Goal: Transaction & Acquisition: Purchase product/service

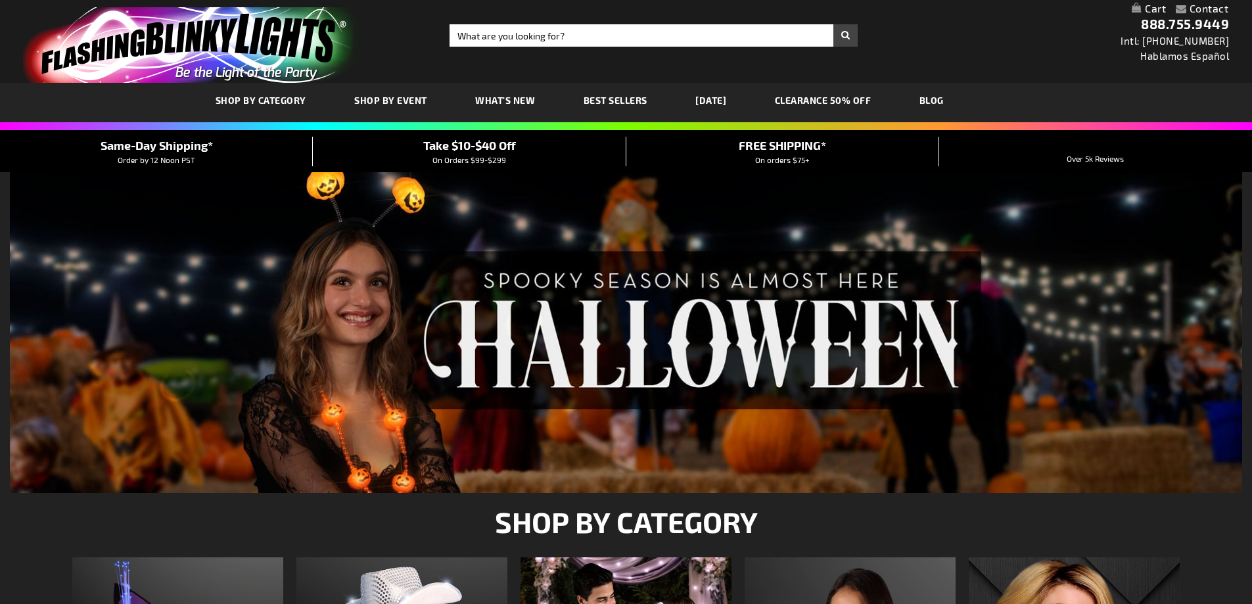
click at [291, 103] on span "SHOP BY CATEGORY" at bounding box center [261, 100] width 91 height 11
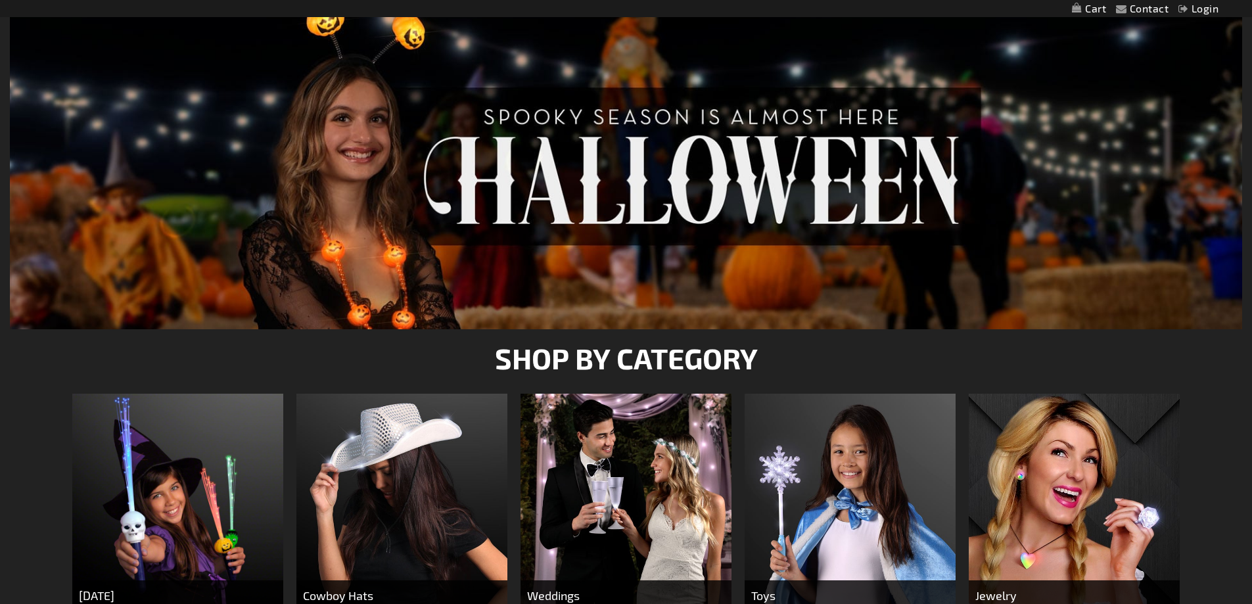
scroll to position [329, 0]
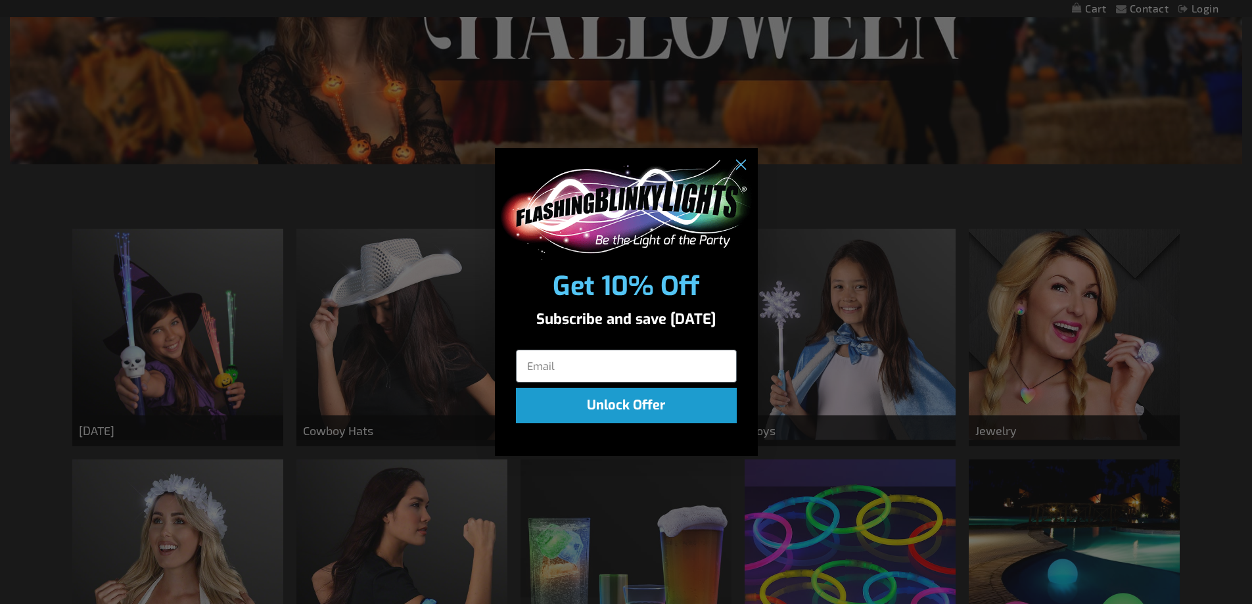
click at [345, 343] on div "Close dialog Get 10% Off Subscribe and save today Unlock Offer Submit" at bounding box center [626, 302] width 1252 height 604
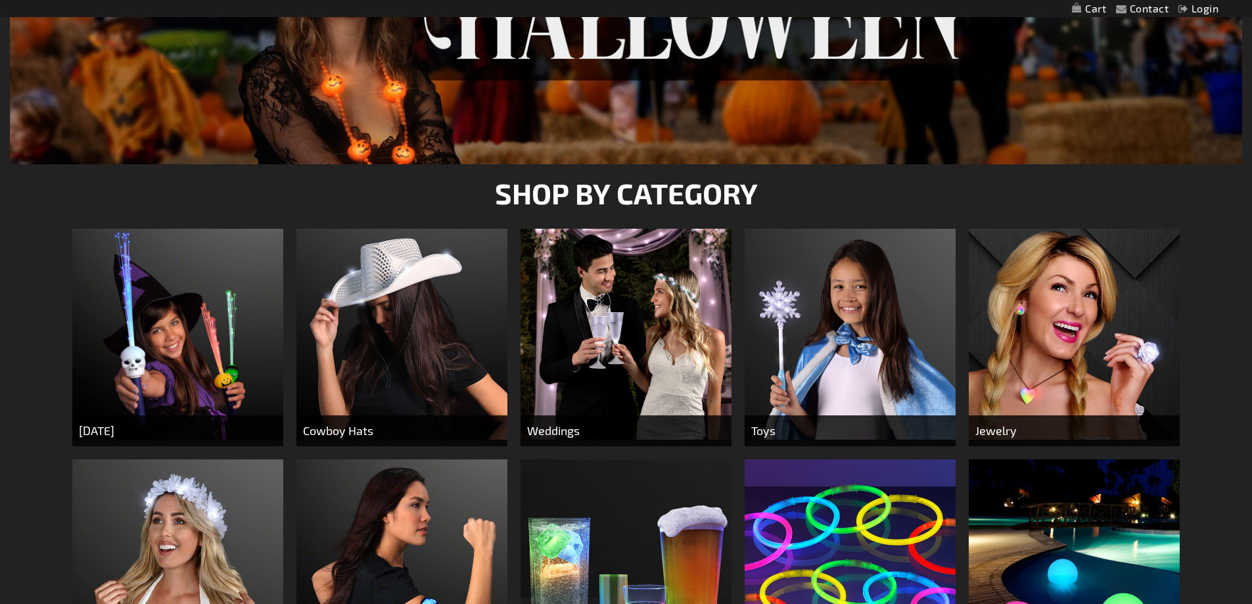
click at [430, 382] on img at bounding box center [401, 334] width 211 height 211
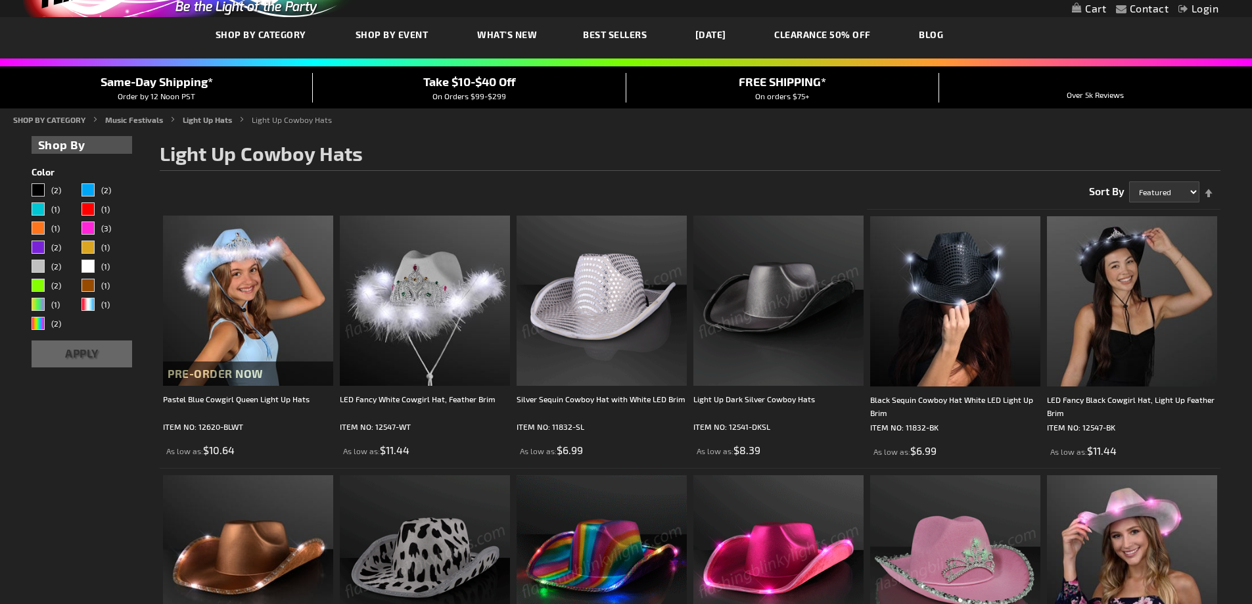
click at [423, 321] on img at bounding box center [425, 301] width 170 height 170
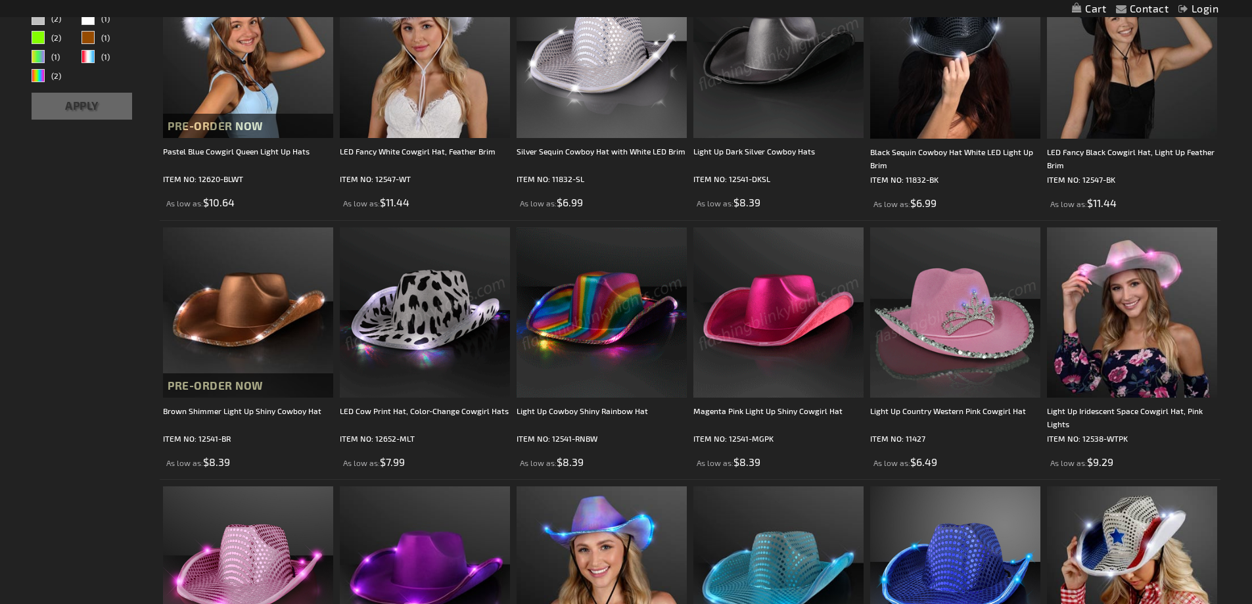
scroll to position [395, 0]
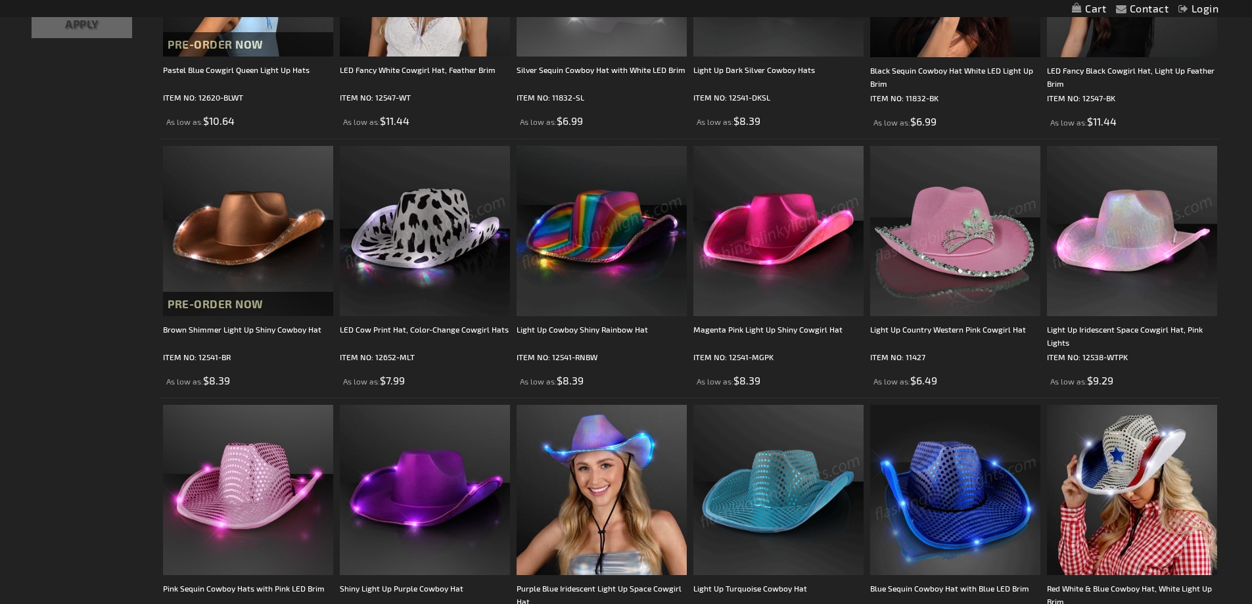
click at [1141, 276] on img at bounding box center [1132, 231] width 170 height 170
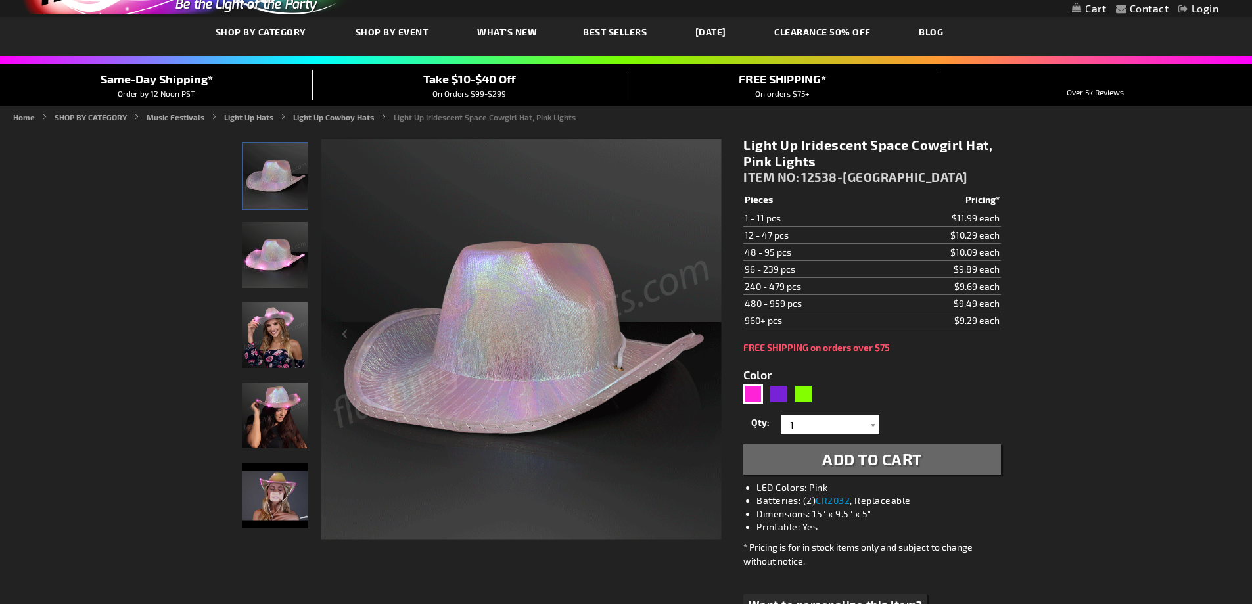
scroll to position [131, 0]
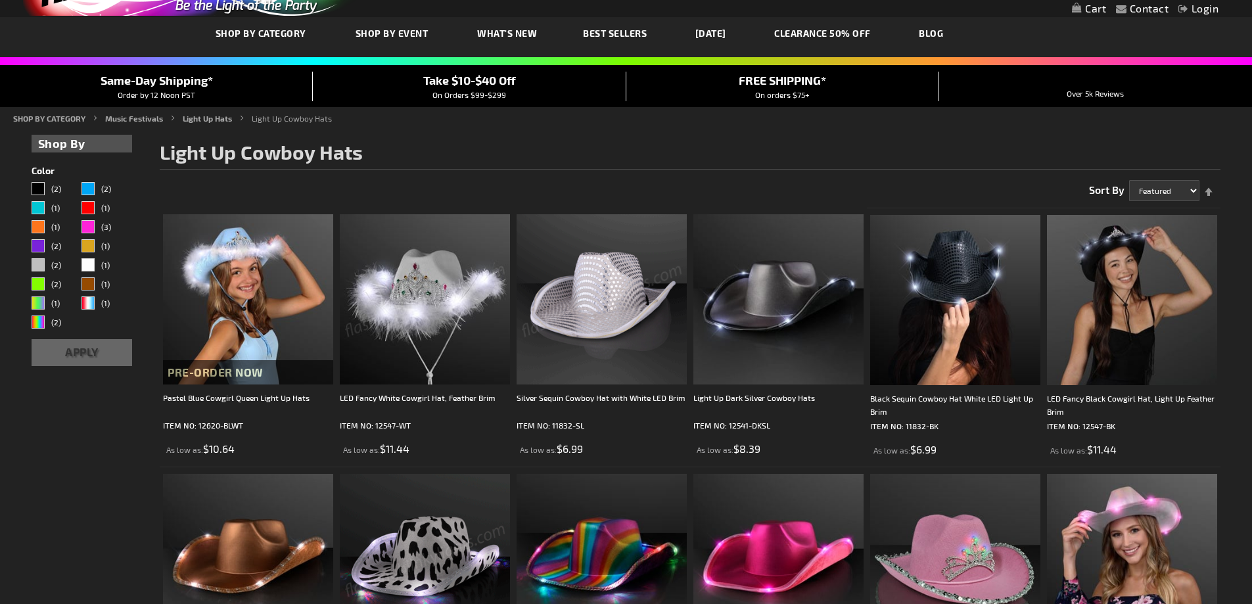
click at [599, 353] on img at bounding box center [602, 299] width 170 height 170
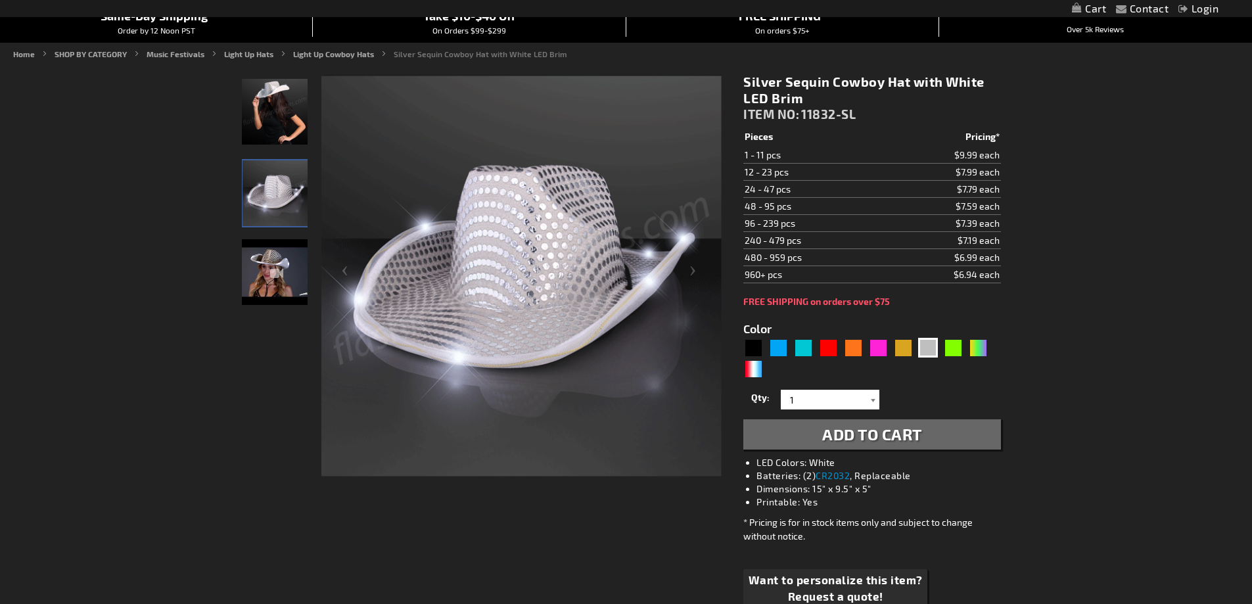
click at [873, 402] on div at bounding box center [872, 400] width 13 height 20
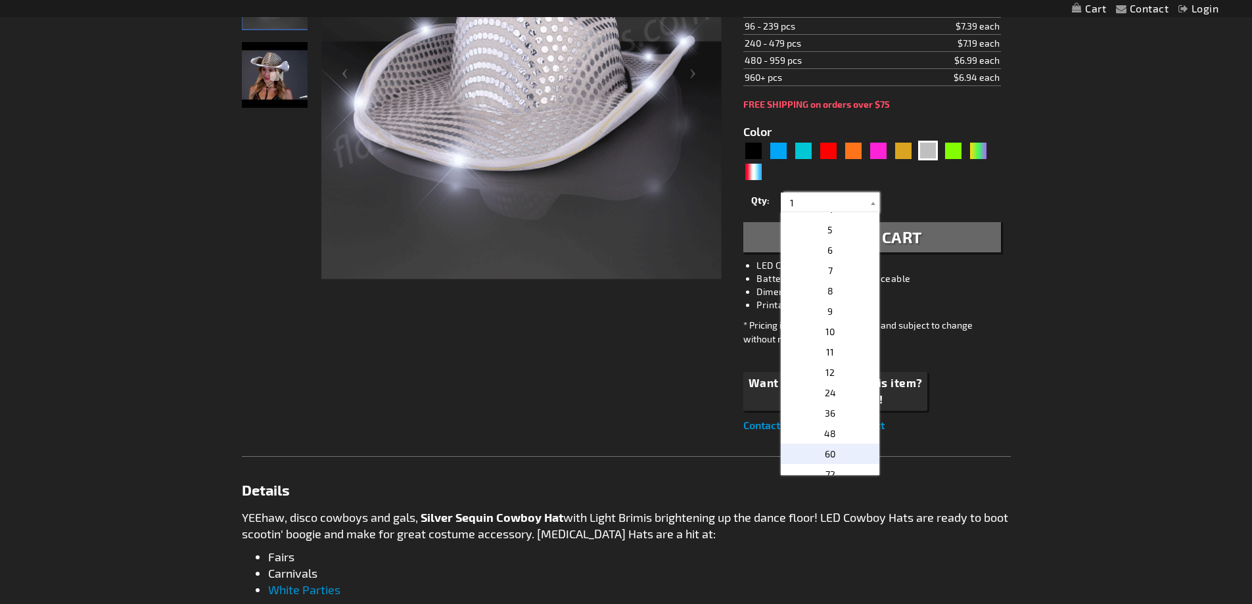
scroll to position [66, 0]
click at [825, 375] on p "12" at bounding box center [830, 381] width 99 height 20
type input "12"
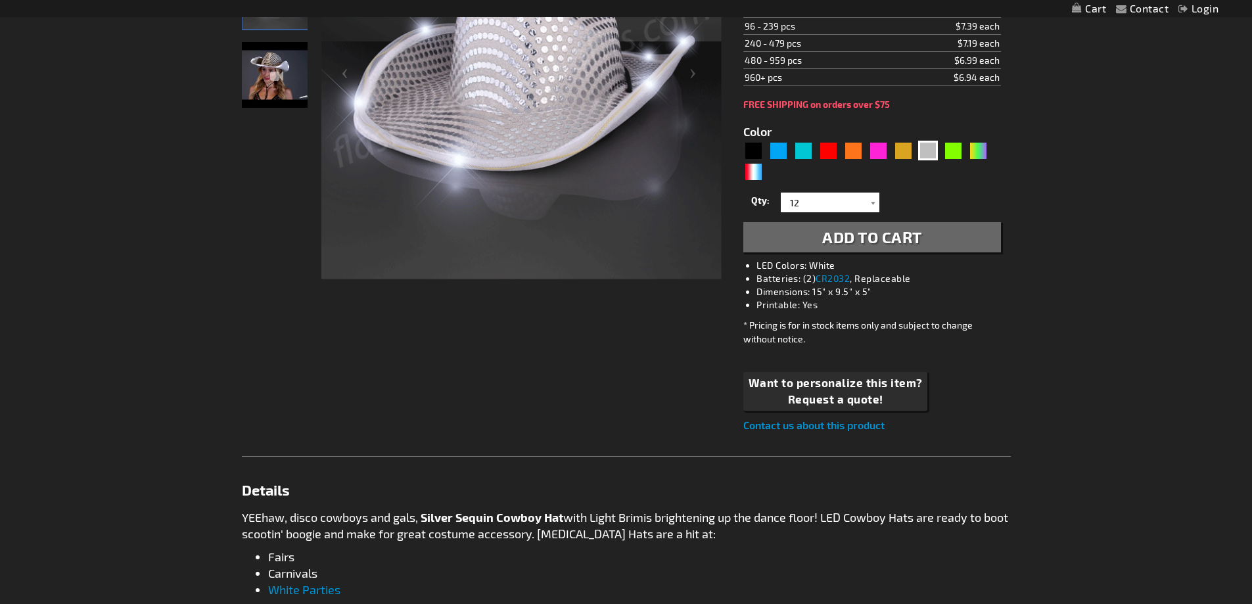
click at [908, 240] on span "Add to Cart" at bounding box center [872, 236] width 100 height 19
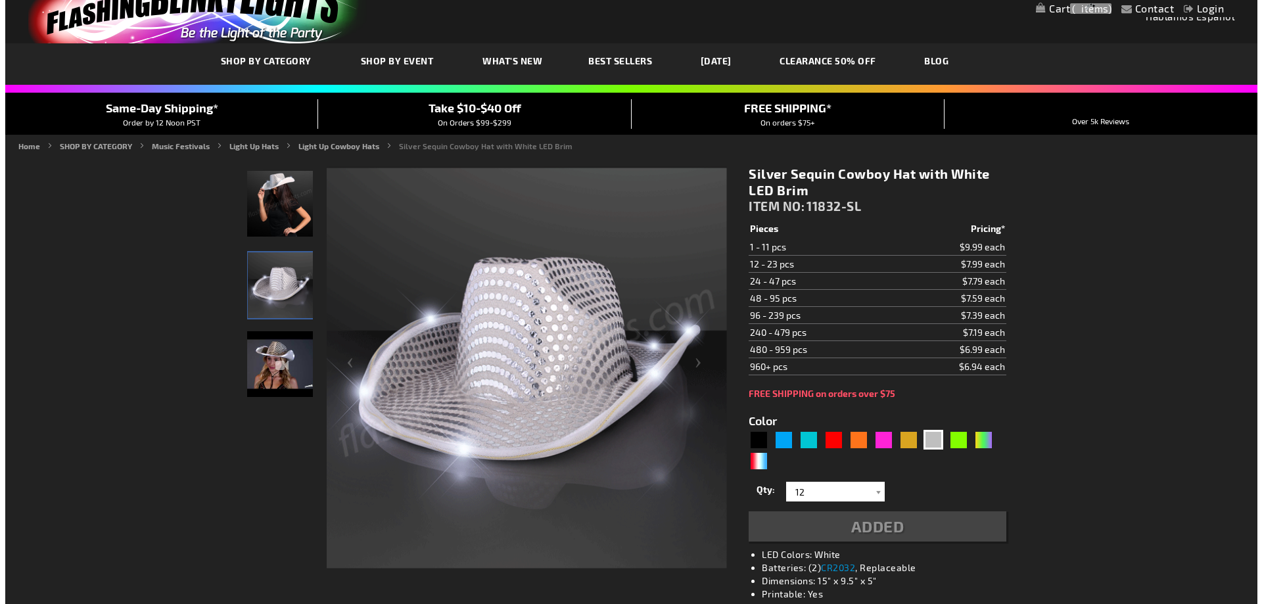
scroll to position [0, 0]
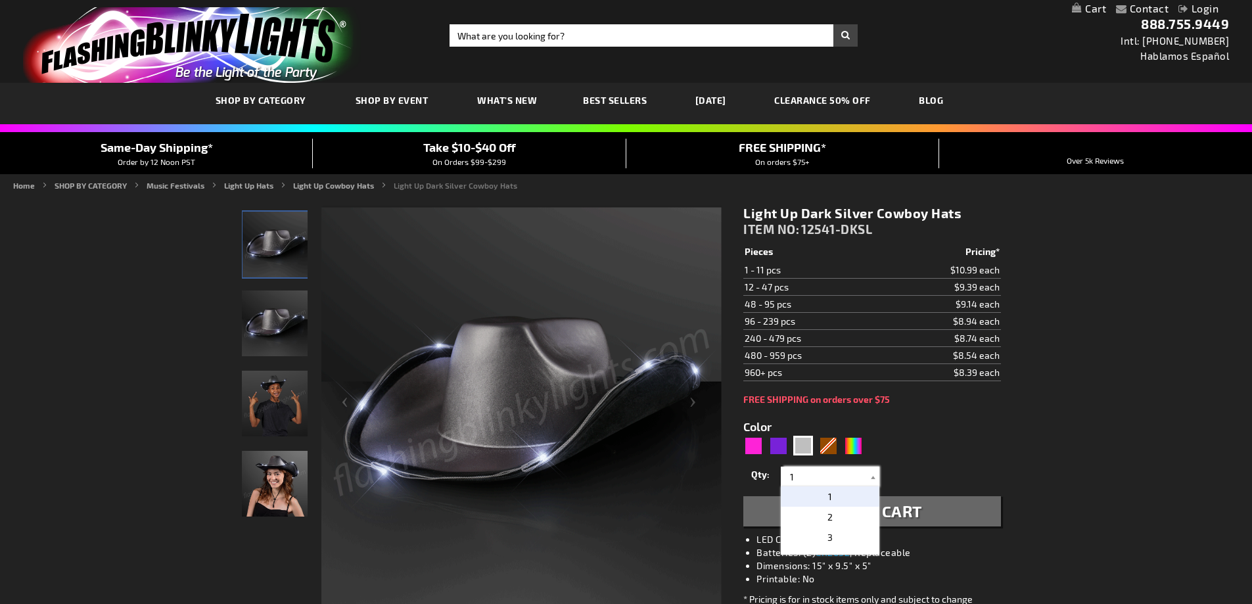
click at [806, 475] on input "1" at bounding box center [831, 477] width 95 height 20
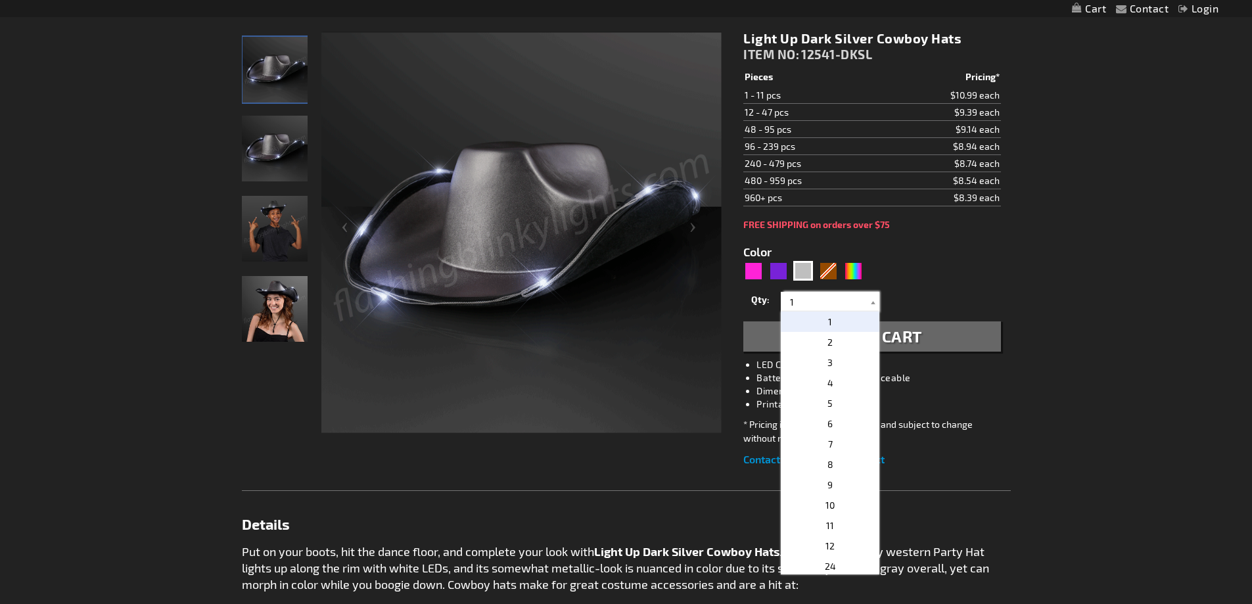
scroll to position [263, 0]
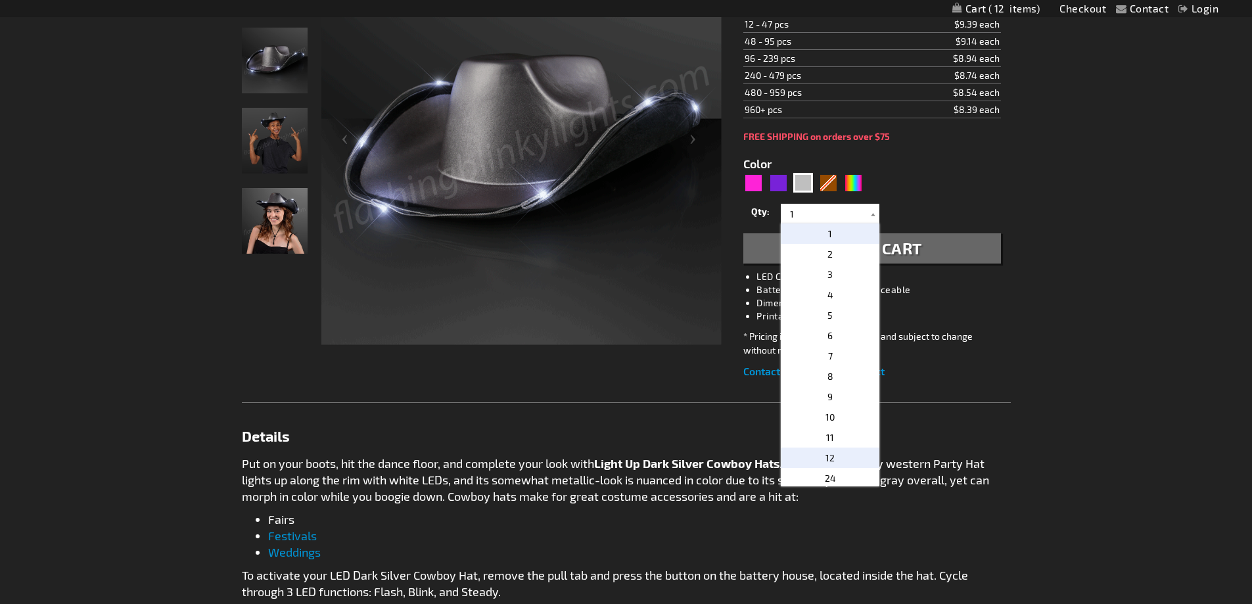
click at [838, 457] on p "12" at bounding box center [830, 458] width 99 height 20
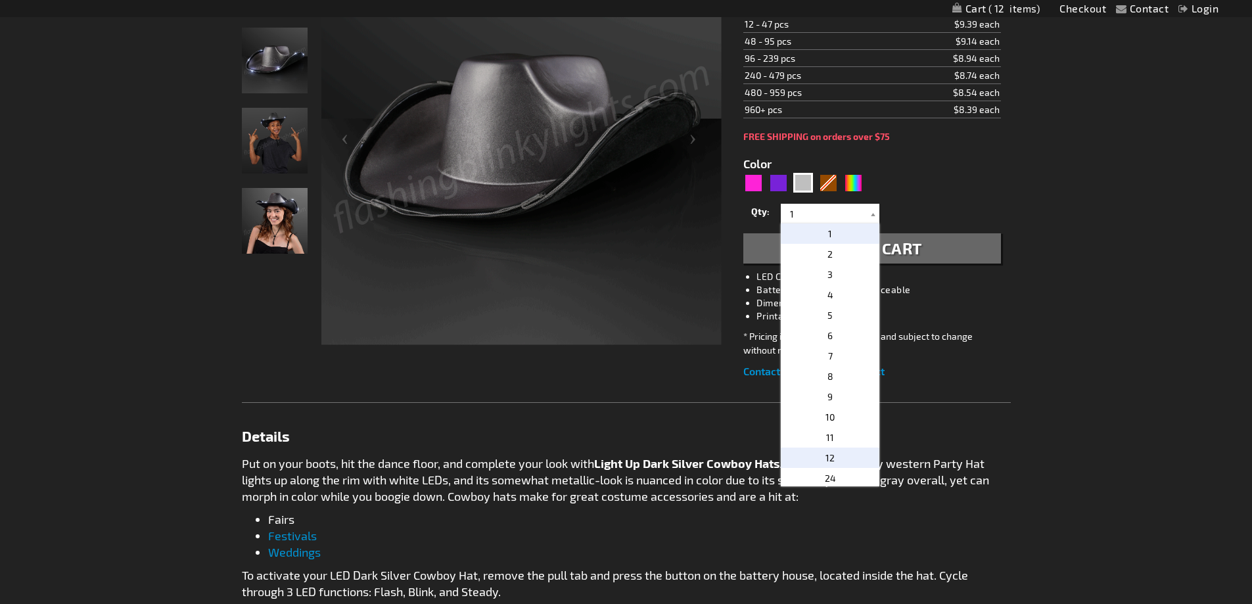
type input "12"
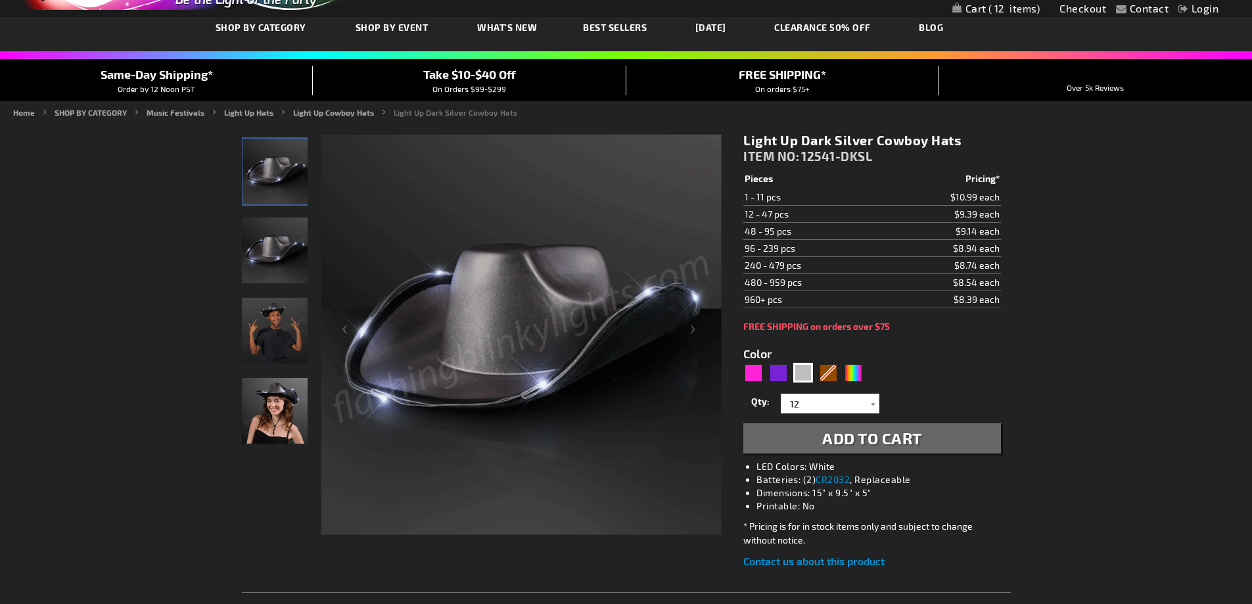
scroll to position [66, 0]
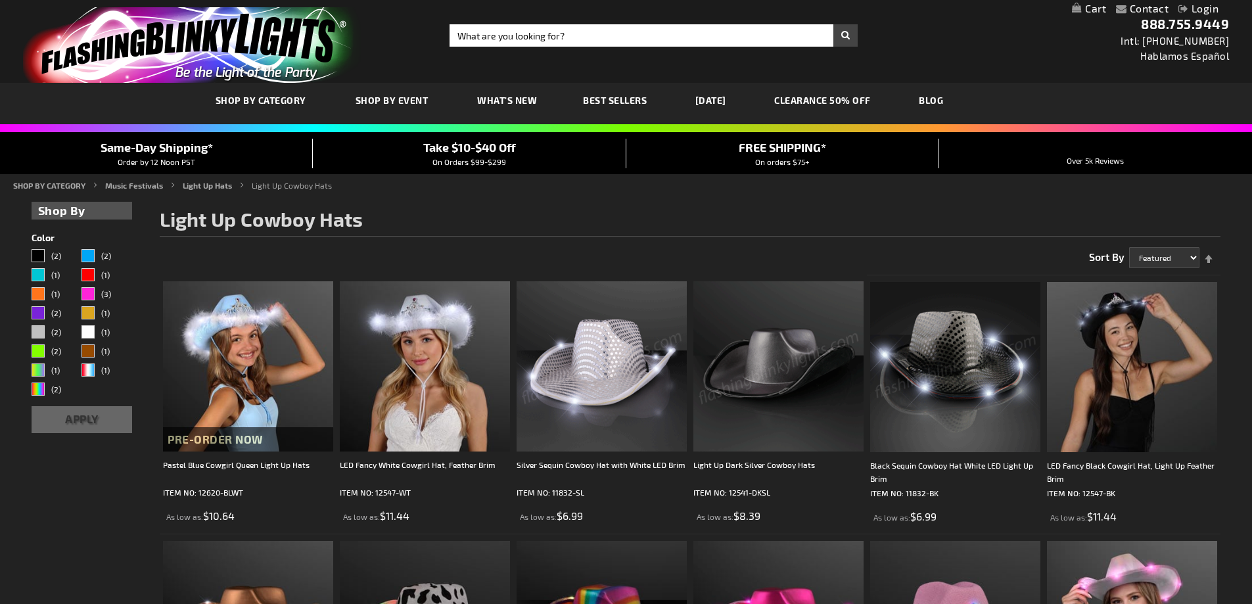
click at [950, 329] on img at bounding box center [955, 367] width 170 height 170
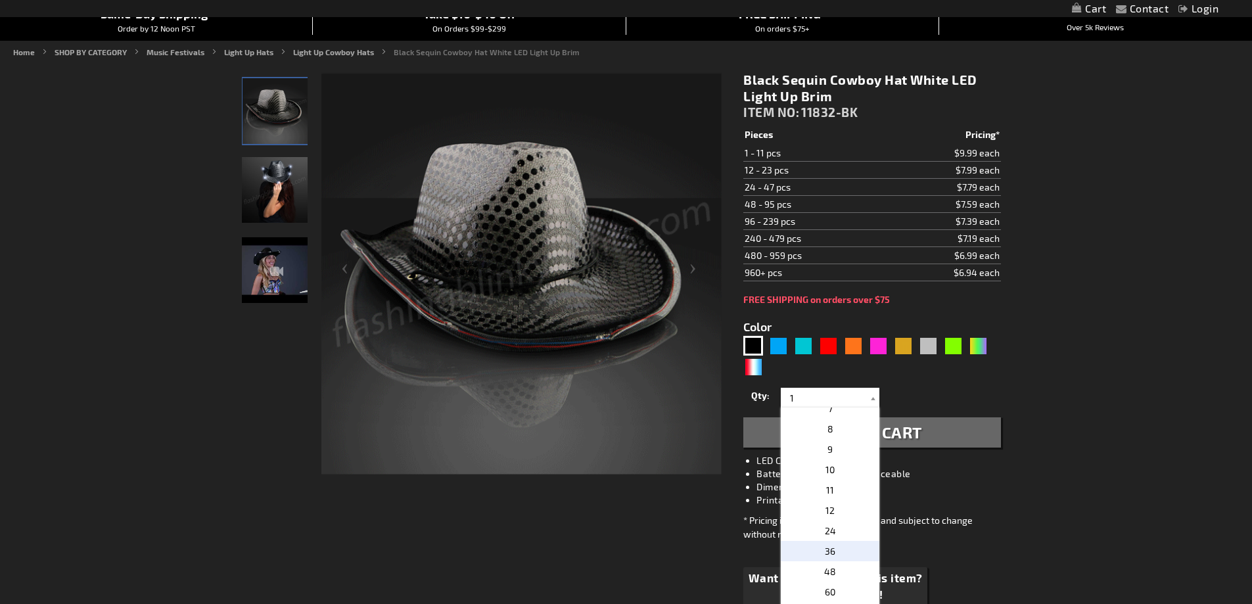
scroll to position [131, 0]
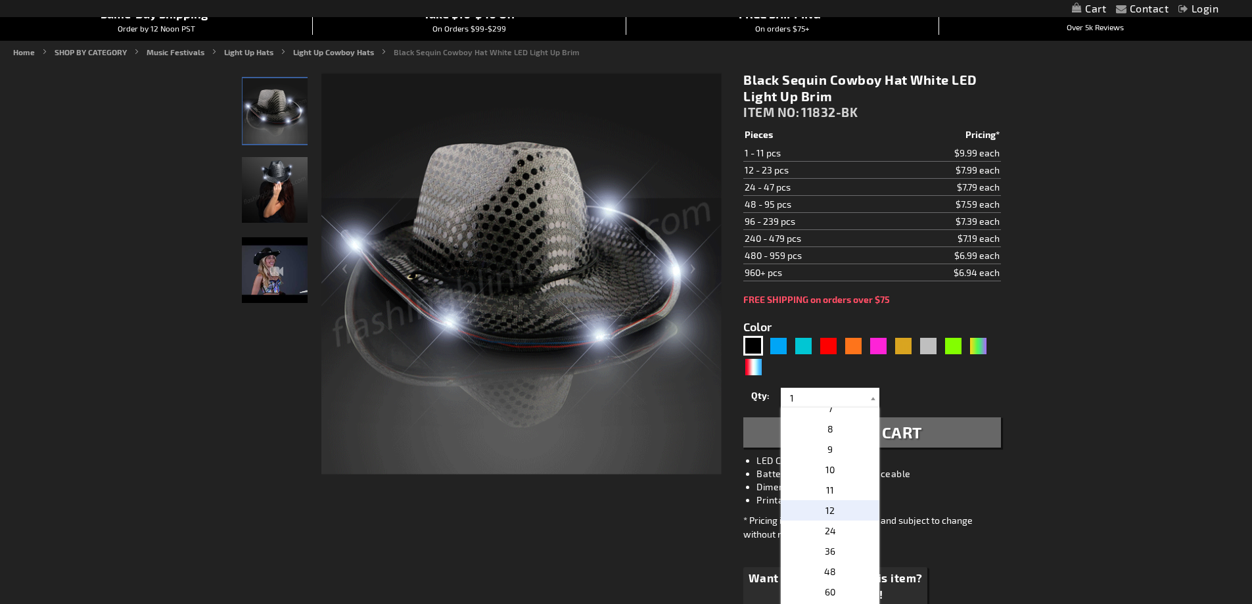
click at [842, 509] on p "12" at bounding box center [830, 510] width 99 height 20
type input "12"
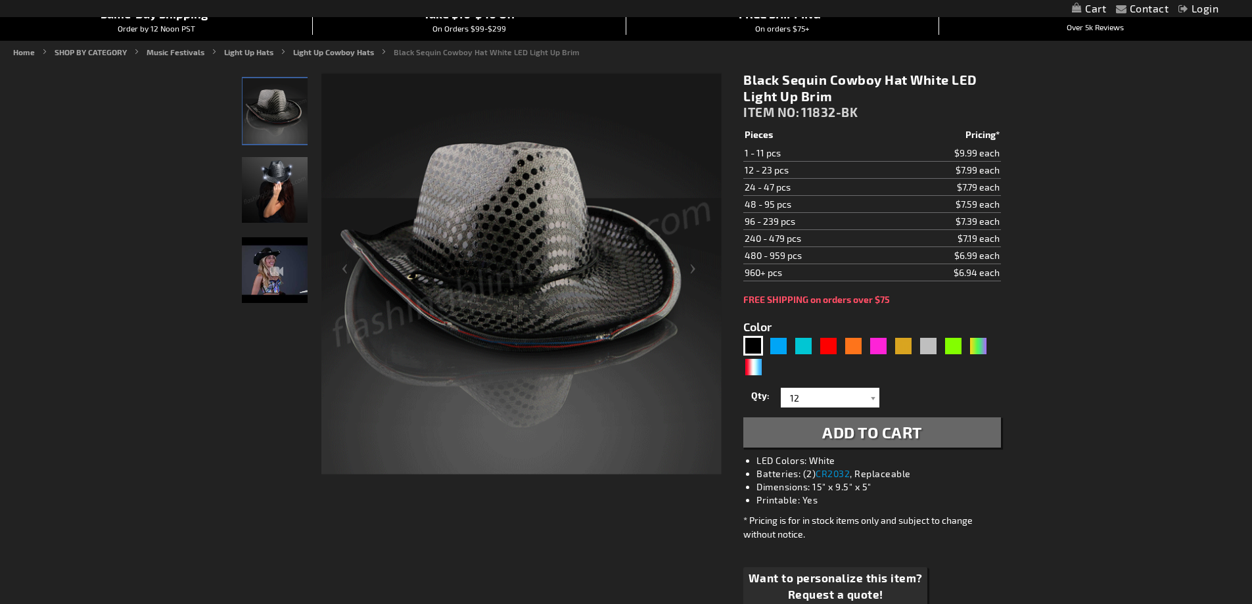
click at [833, 427] on span "Add to Cart" at bounding box center [872, 432] width 100 height 19
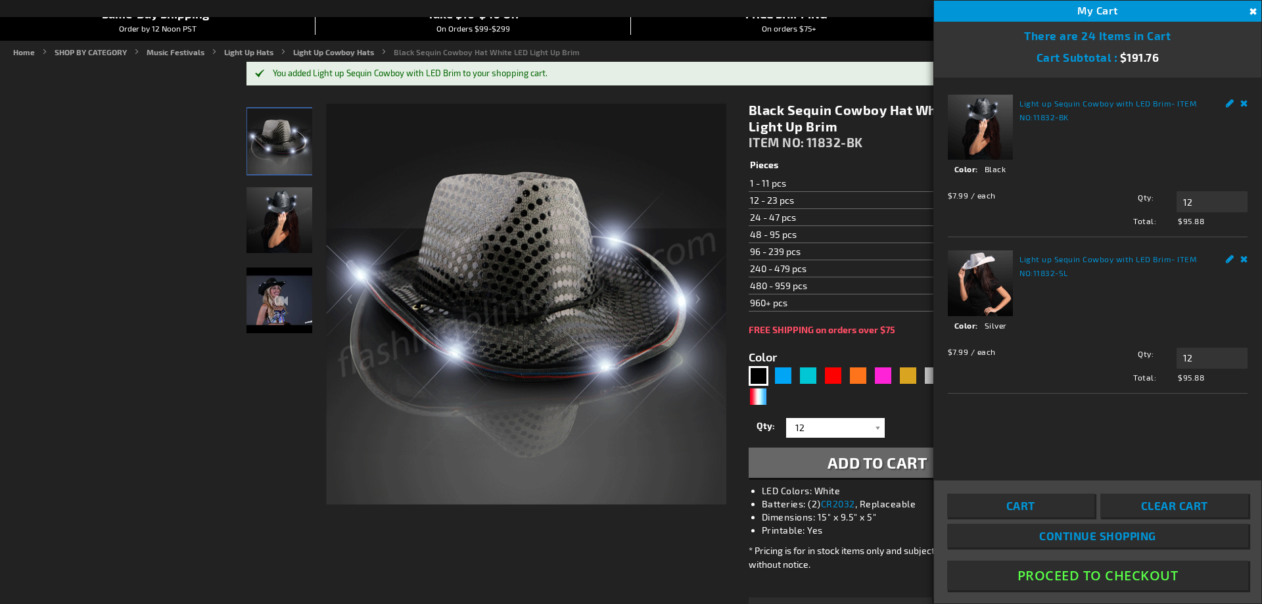
drag, startPoint x: 156, startPoint y: 463, endPoint x: 164, endPoint y: 513, distance: 51.2
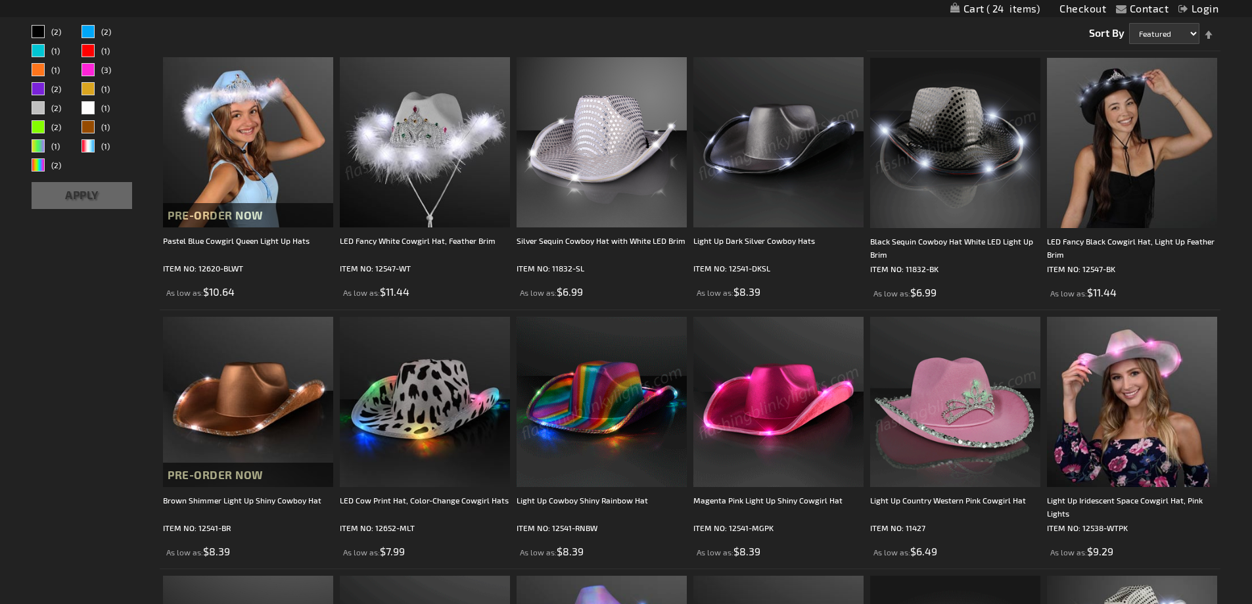
scroll to position [267, 0]
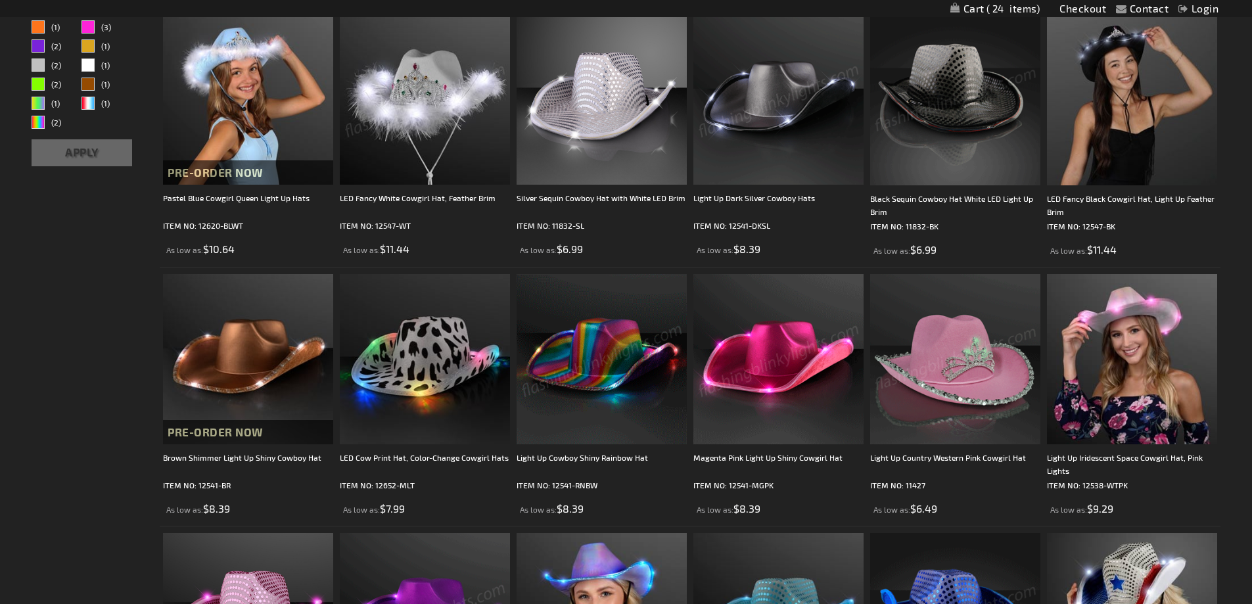
click at [977, 410] on img at bounding box center [955, 359] width 170 height 170
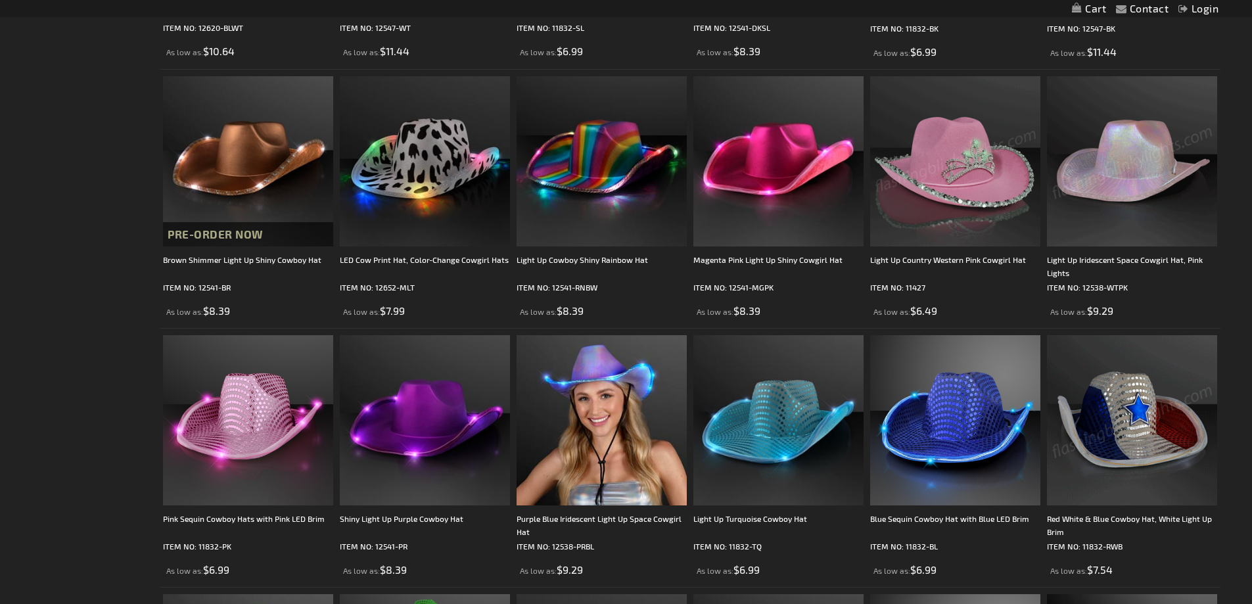
click at [1149, 183] on img at bounding box center [1132, 161] width 170 height 170
